Goal: Find specific page/section: Find specific page/section

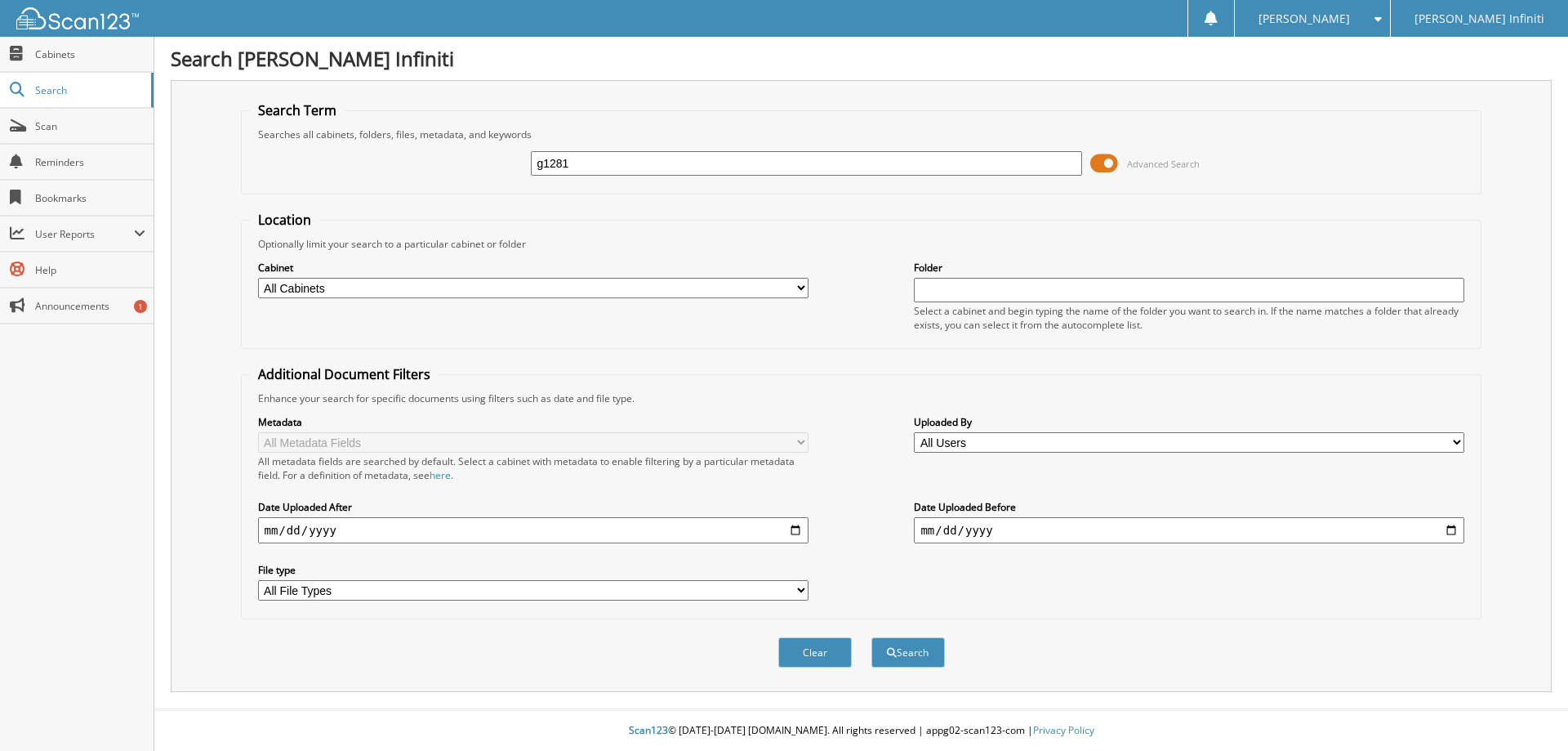
type input "g1281"
click at [871, 637] on button "Search" at bounding box center [908, 652] width 74 height 30
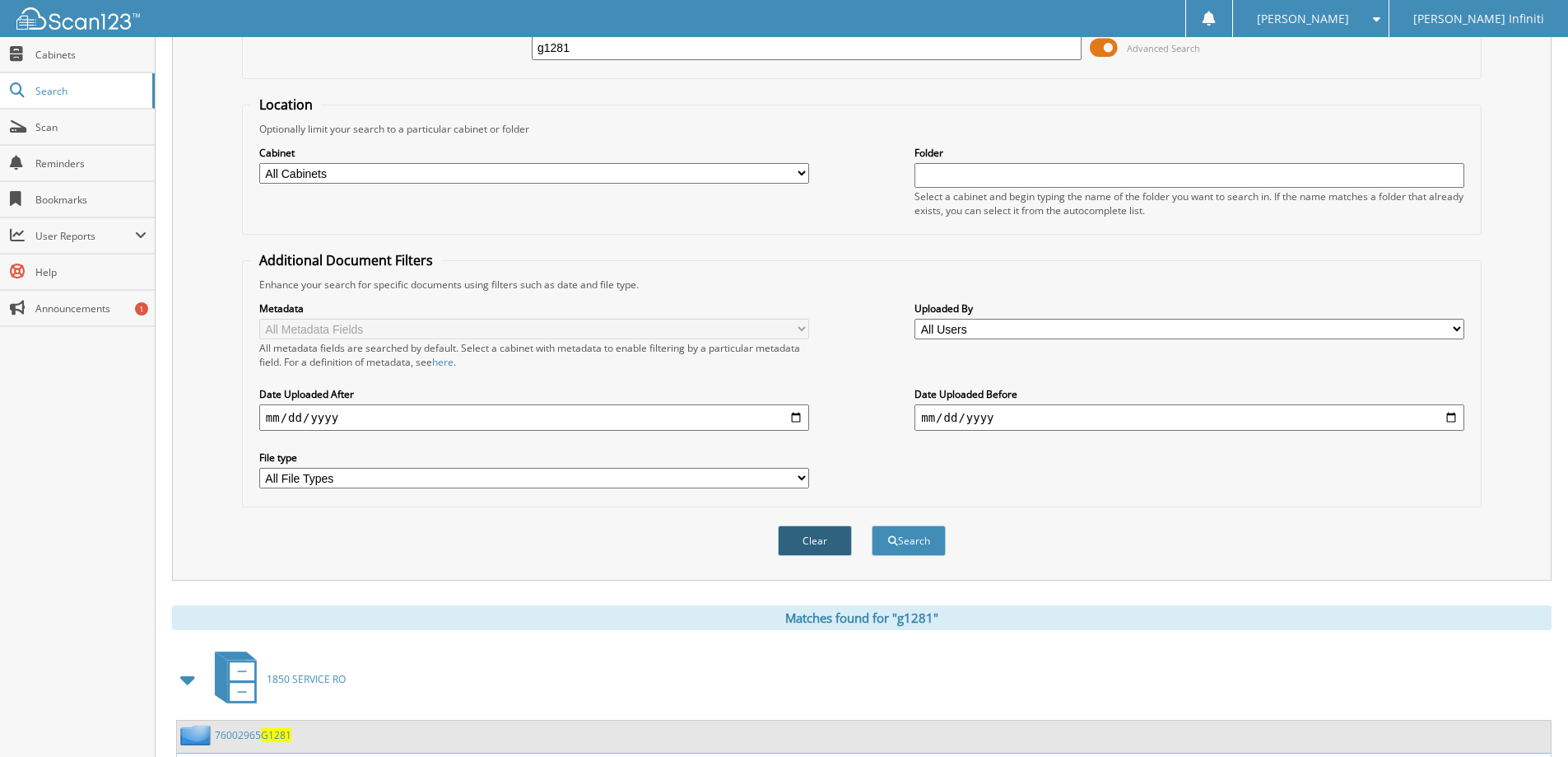
scroll to position [344, 0]
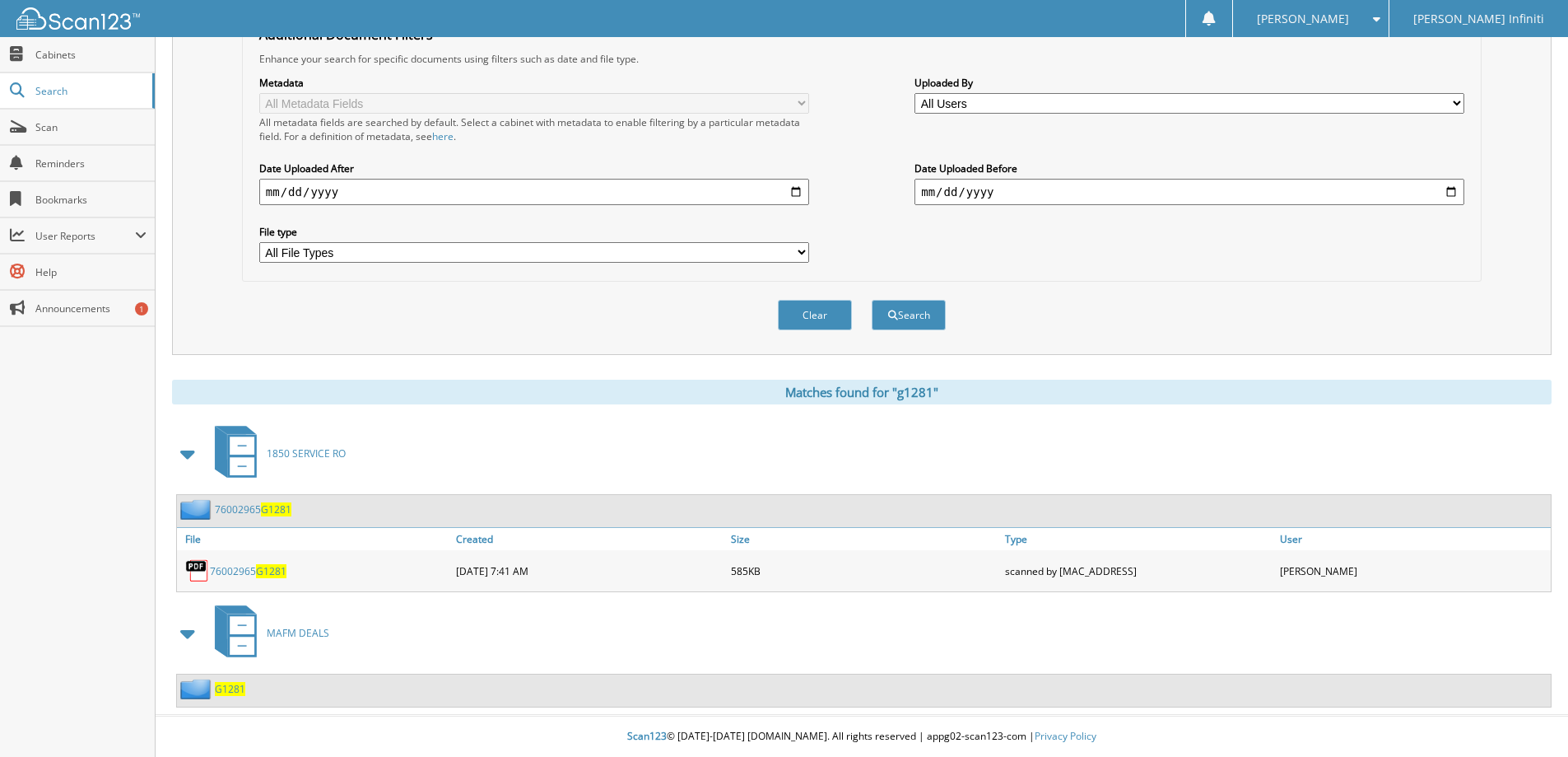
click at [223, 689] on span "G1281" at bounding box center [230, 688] width 31 height 14
